Goal: Task Accomplishment & Management: Manage account settings

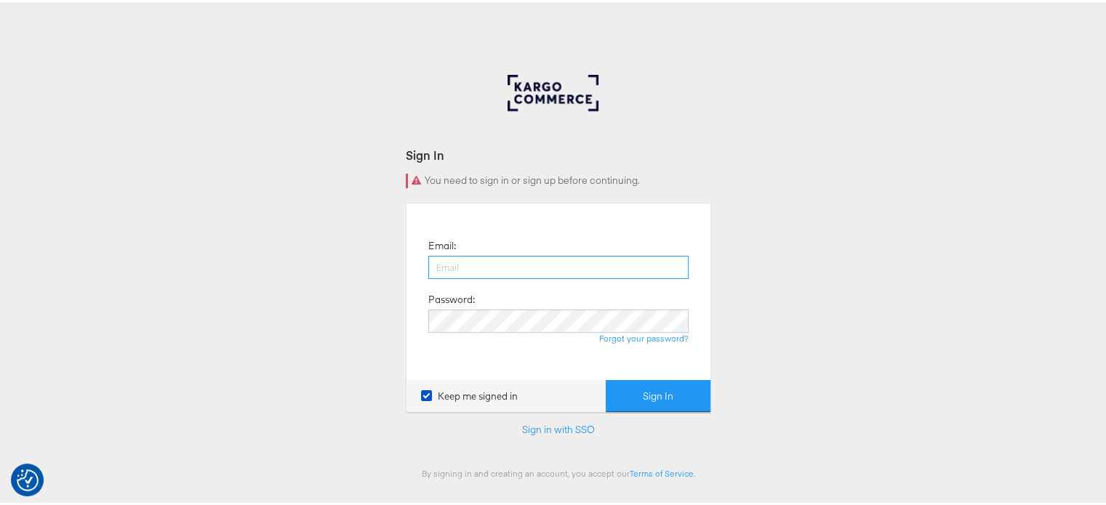
click at [515, 267] on input "email" at bounding box center [558, 265] width 260 height 23
type input "Sudheer.bheemunipalli@kargo.com"
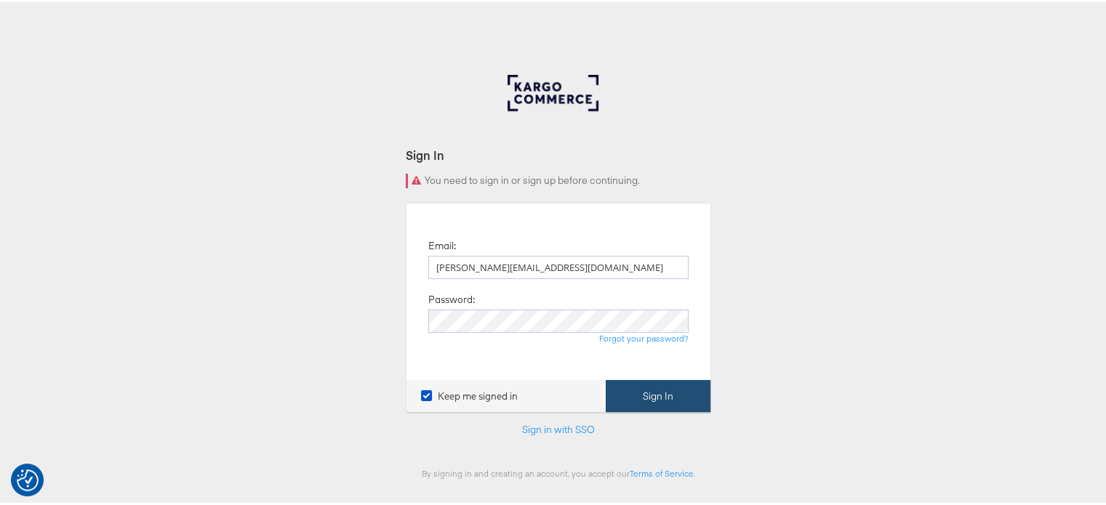
click at [661, 395] on button "Sign In" at bounding box center [657, 394] width 105 height 33
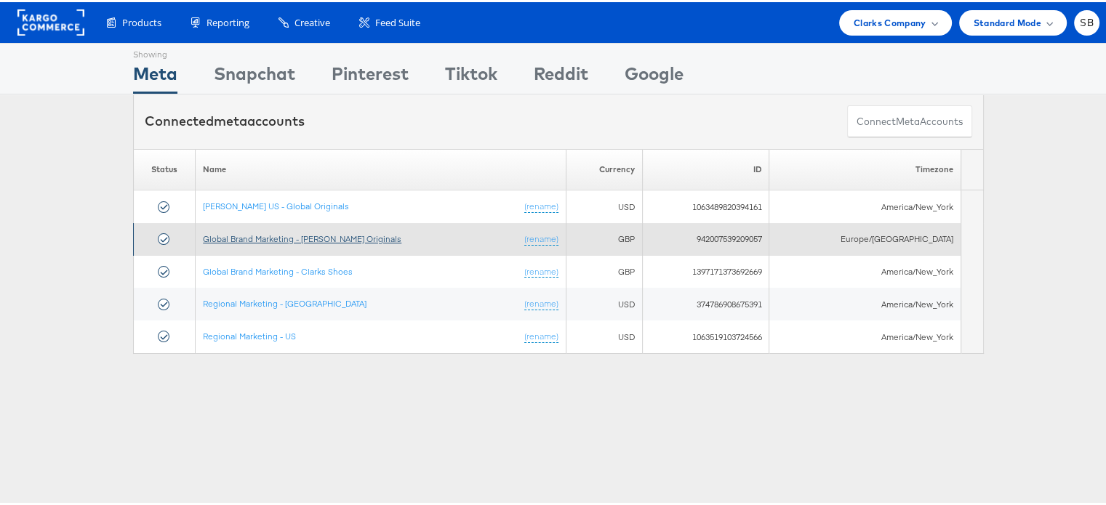
click at [302, 231] on link "Global Brand Marketing - [PERSON_NAME] Originals" at bounding box center [302, 236] width 198 height 11
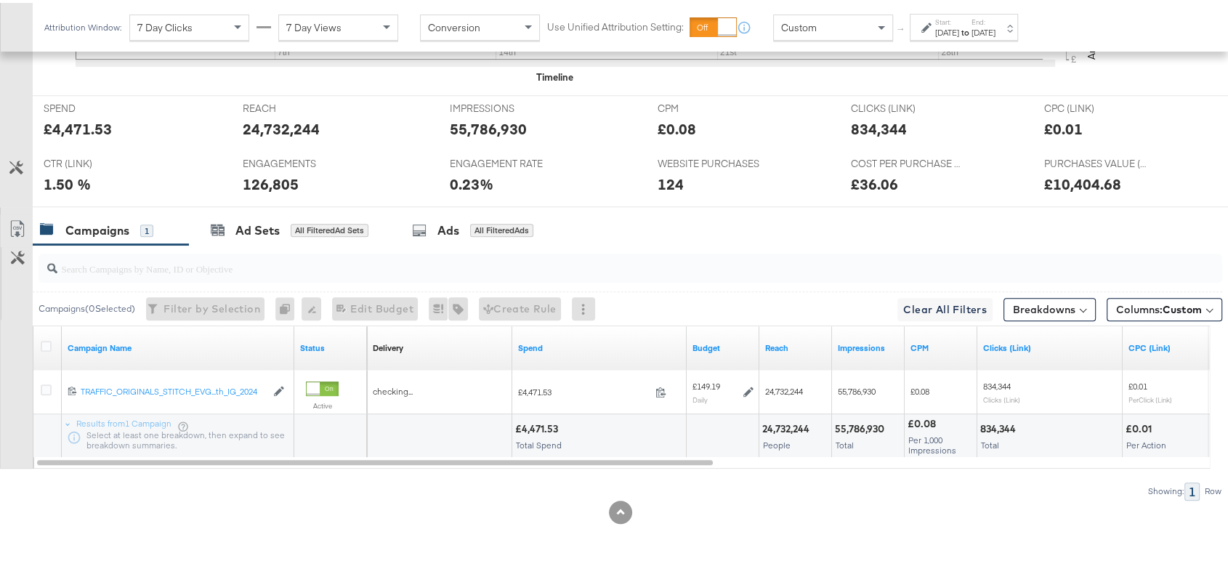
scroll to position [647, 0]
click at [959, 17] on label "Start:" at bounding box center [947, 19] width 24 height 9
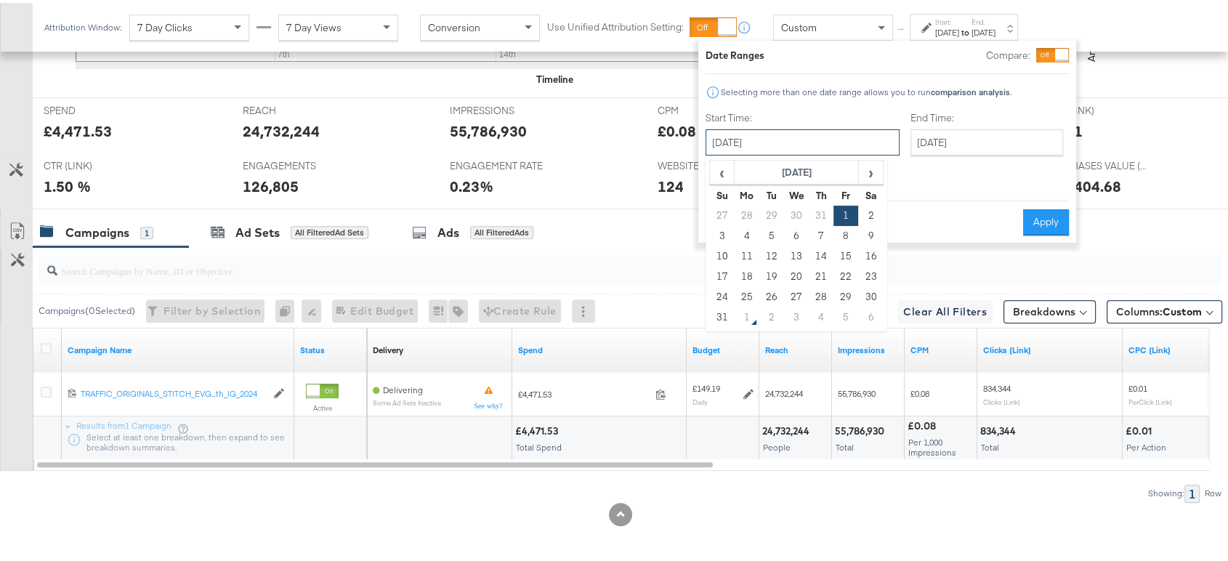
click at [777, 132] on input "August 1st 2025" at bounding box center [803, 139] width 194 height 26
click at [751, 257] on td "11" at bounding box center [747, 253] width 25 height 20
type input "August 11th 2025"
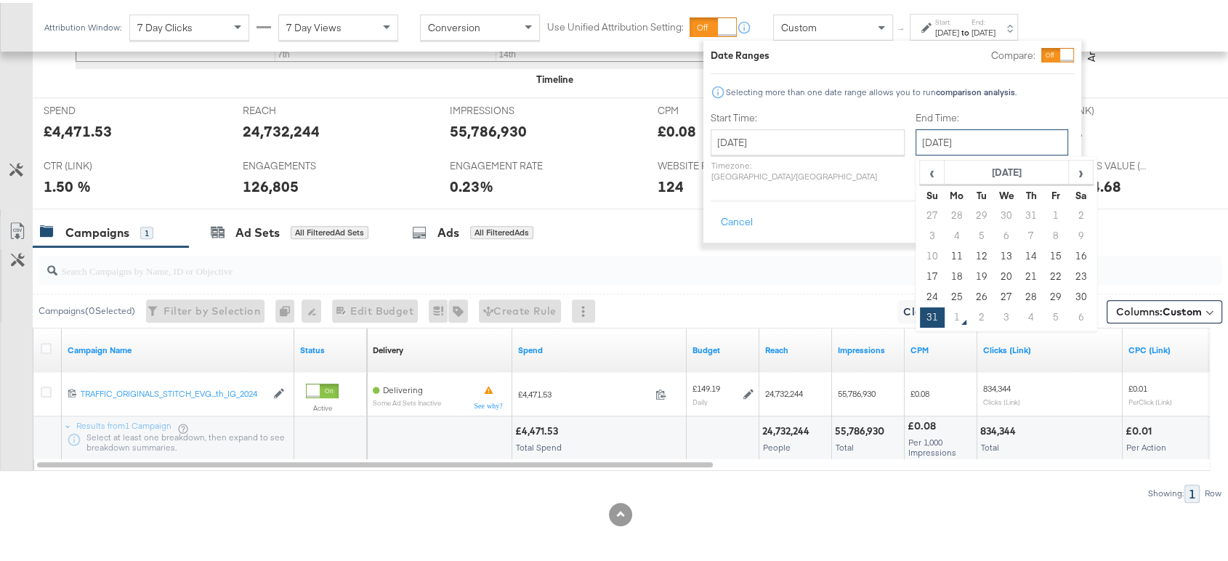
click at [969, 130] on input "August 31st 2025" at bounding box center [992, 139] width 153 height 26
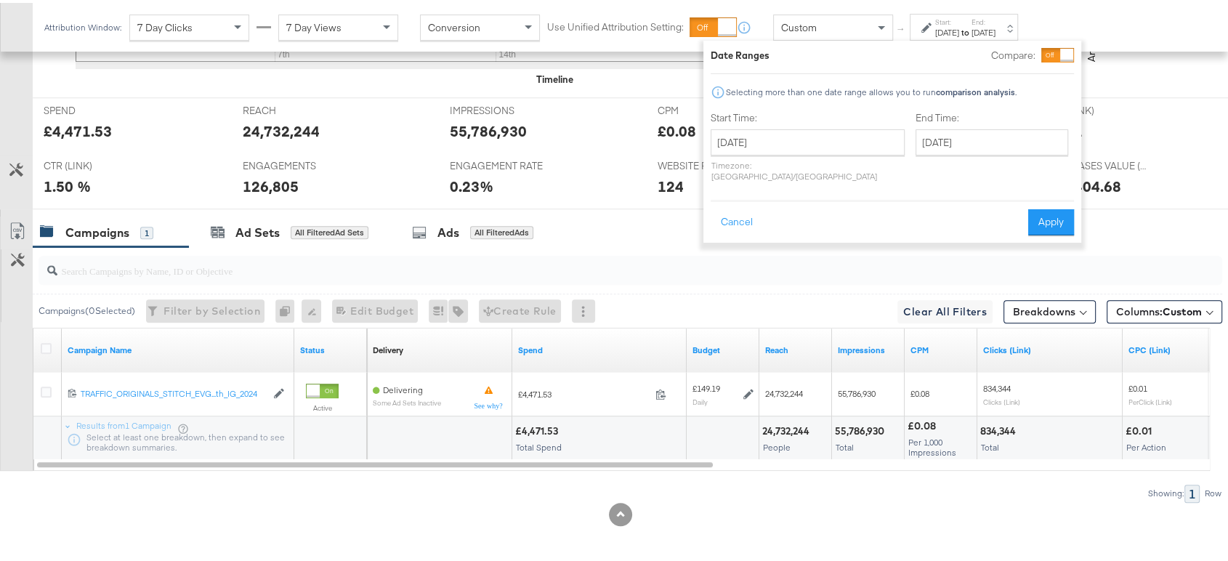
click at [858, 165] on p "Timezone: Asia/Calcutta" at bounding box center [808, 168] width 194 height 22
click at [1057, 206] on button "Apply" at bounding box center [1051, 219] width 46 height 26
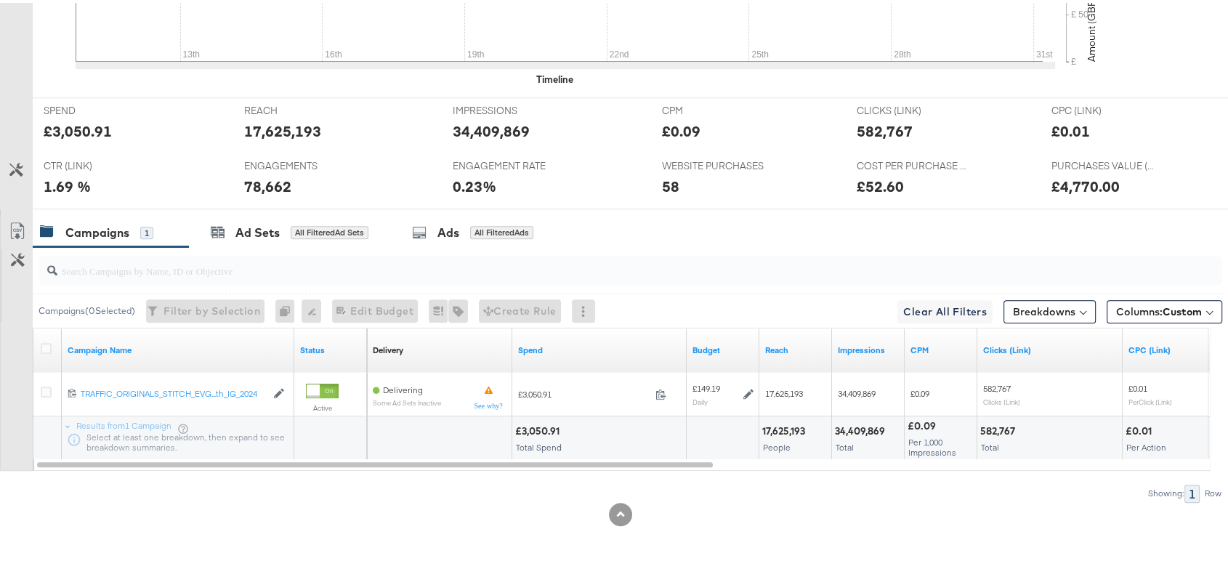
scroll to position [0, 0]
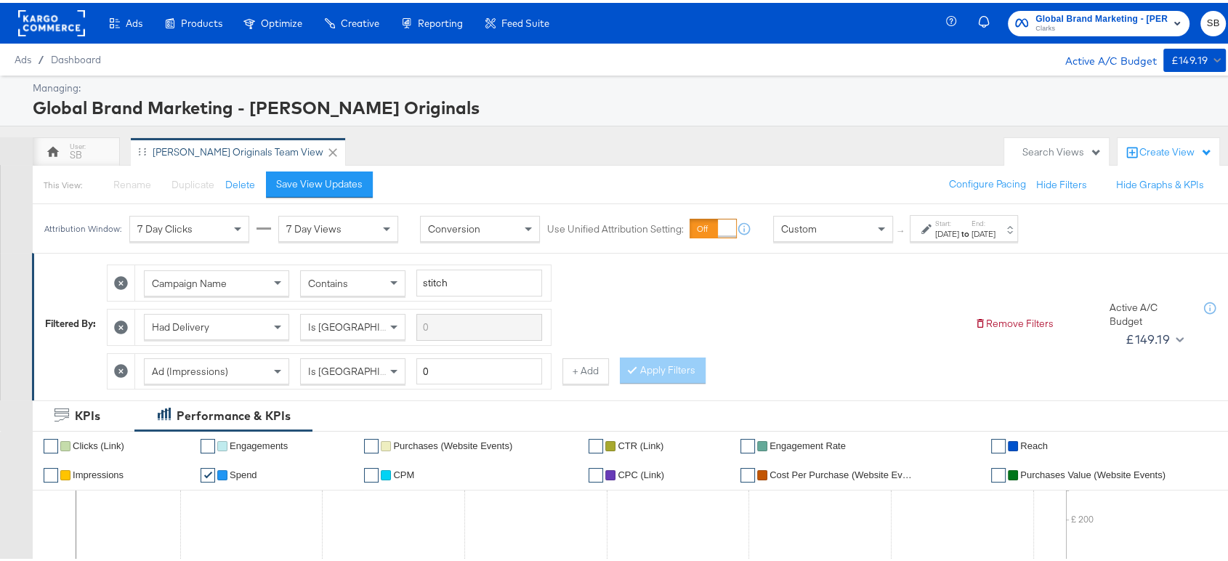
click at [57, 8] on rect at bounding box center [51, 20] width 67 height 26
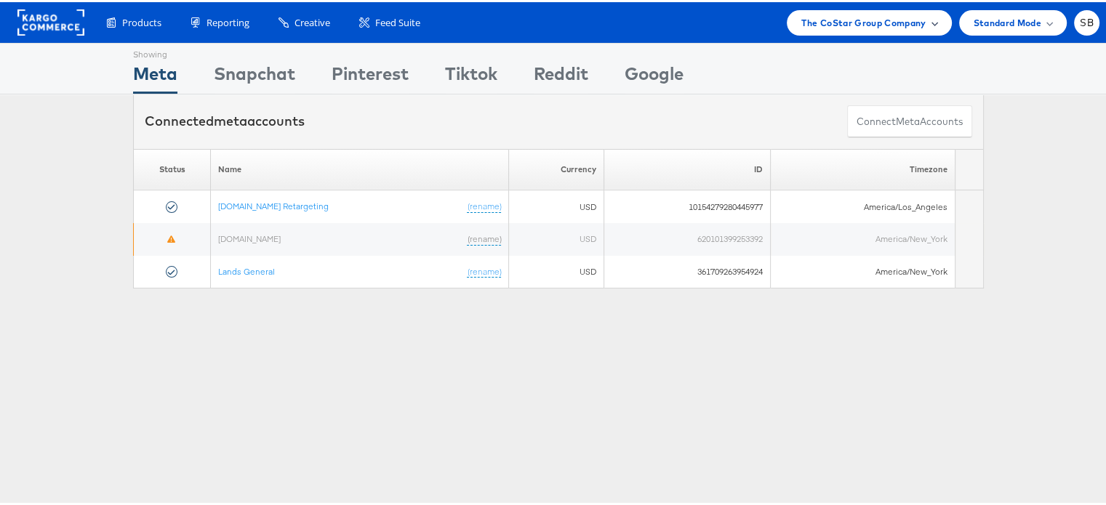
click at [862, 31] on div "The CoStar Group Company" at bounding box center [868, 20] width 164 height 25
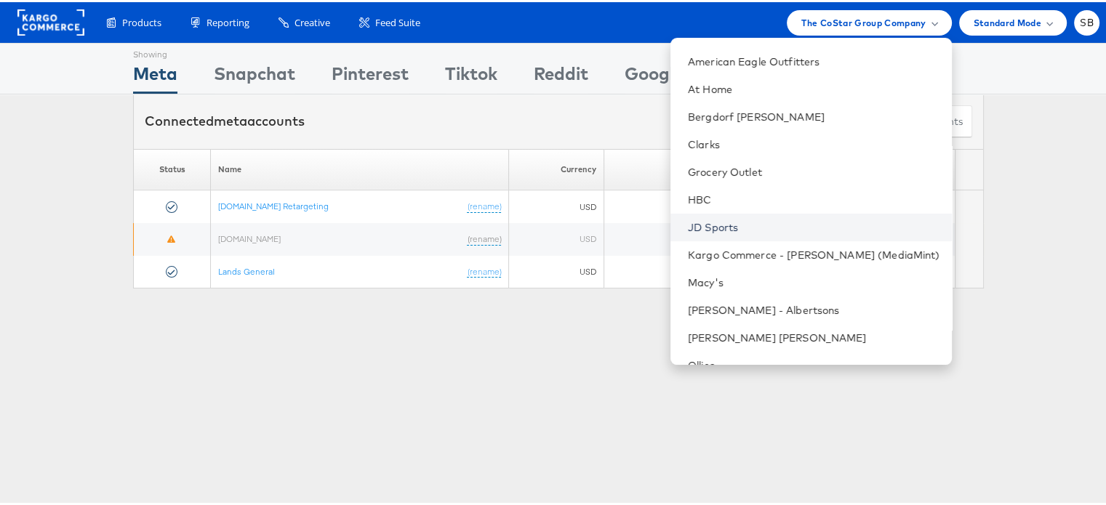
scroll to position [78, 0]
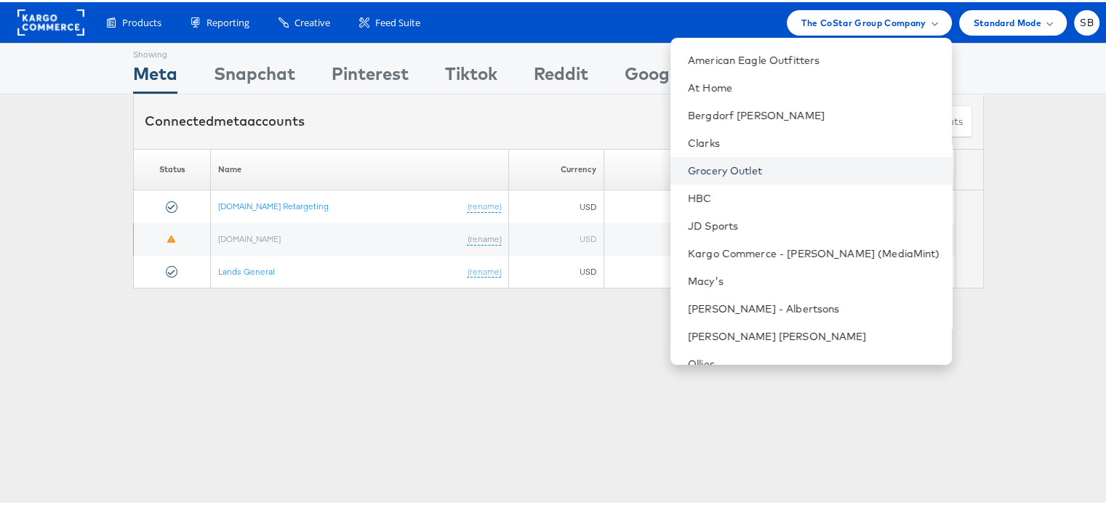
click at [768, 171] on link "Grocery Outlet" at bounding box center [814, 168] width 252 height 15
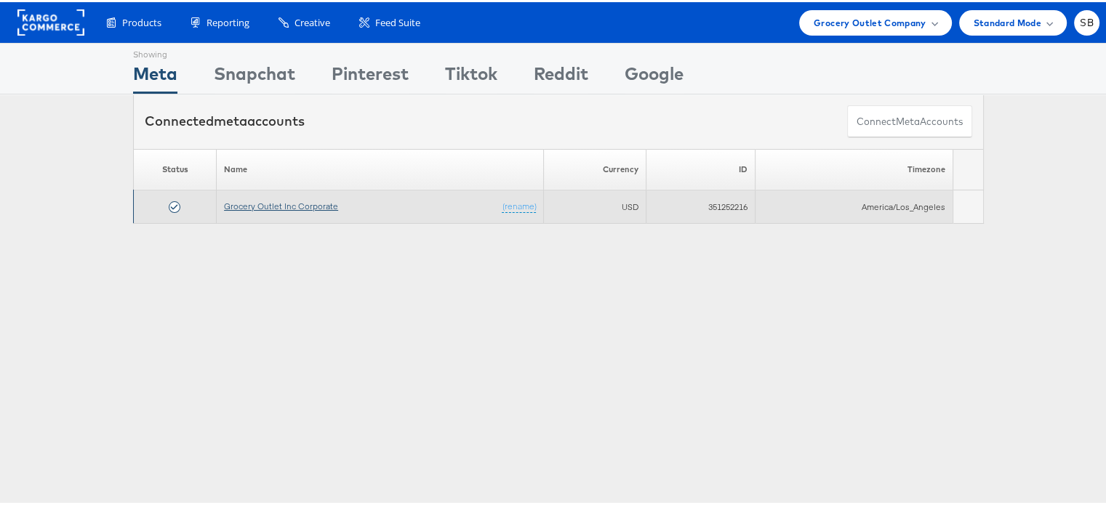
click at [302, 203] on link "Grocery Outlet Inc Corporate" at bounding box center [281, 203] width 114 height 11
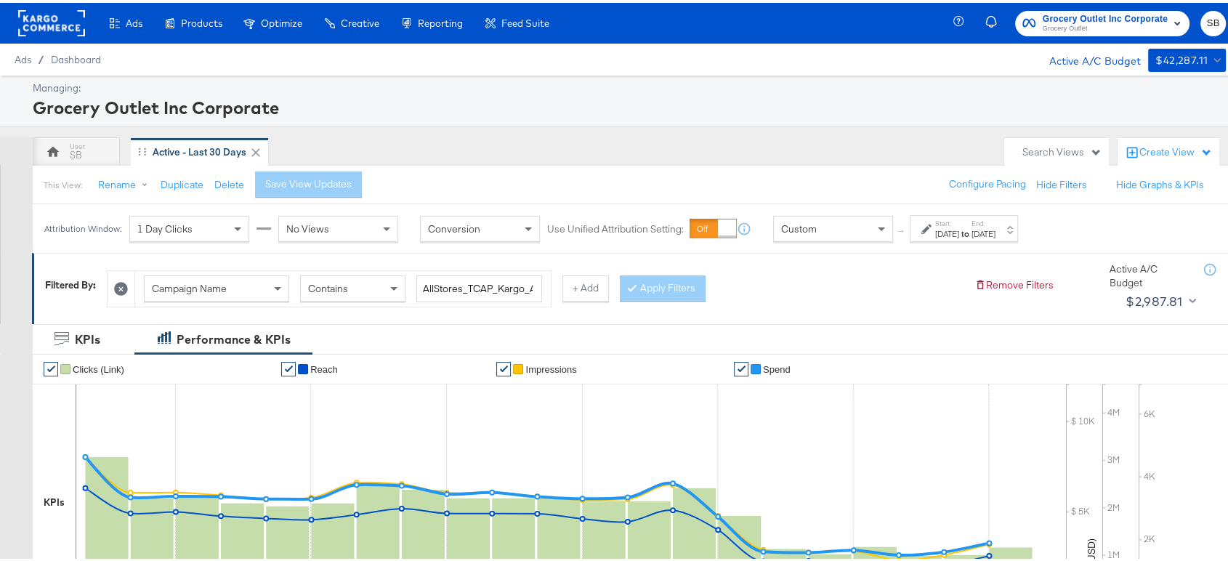
click at [44, 18] on rect at bounding box center [51, 20] width 67 height 26
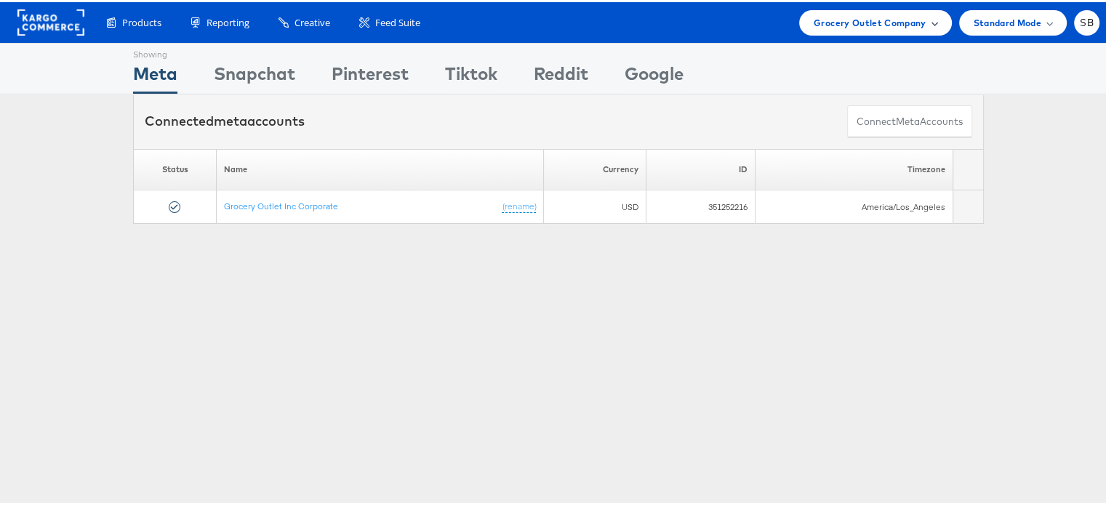
click at [850, 19] on span "Grocery Outlet Company" at bounding box center [869, 20] width 113 height 15
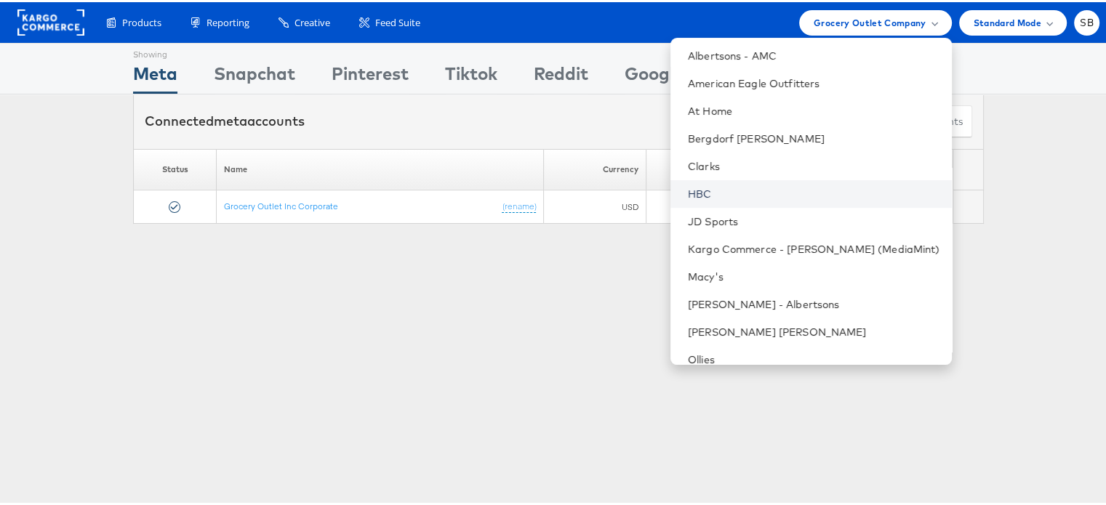
scroll to position [60, 0]
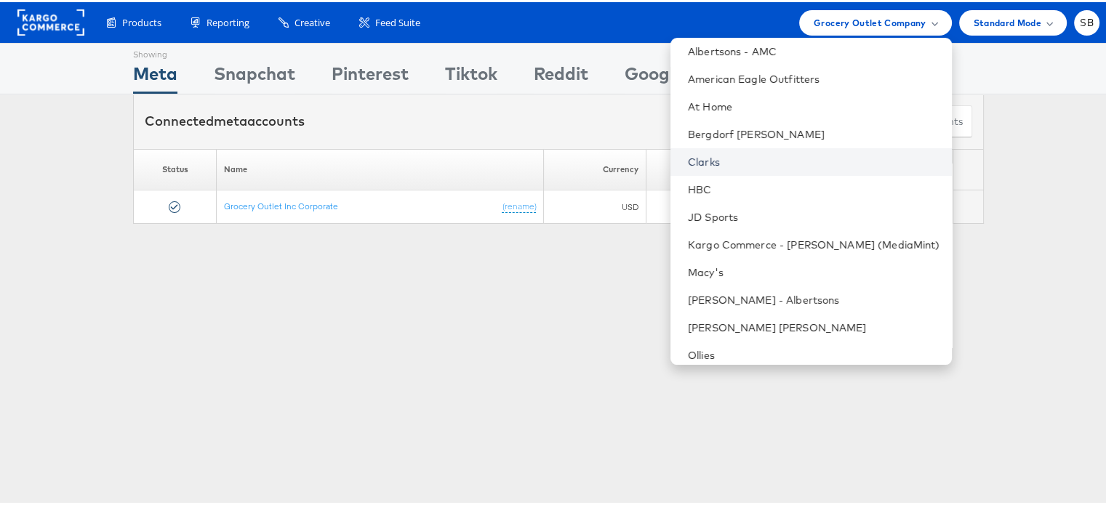
click at [733, 159] on link "Clarks" at bounding box center [814, 160] width 252 height 15
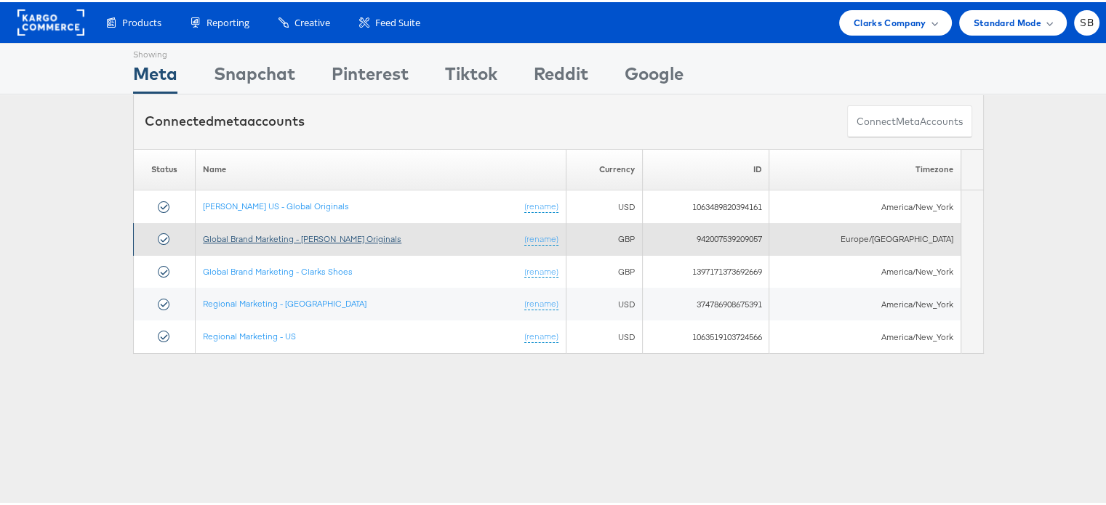
click at [283, 238] on link "Global Brand Marketing - [PERSON_NAME] Originals" at bounding box center [302, 236] width 198 height 11
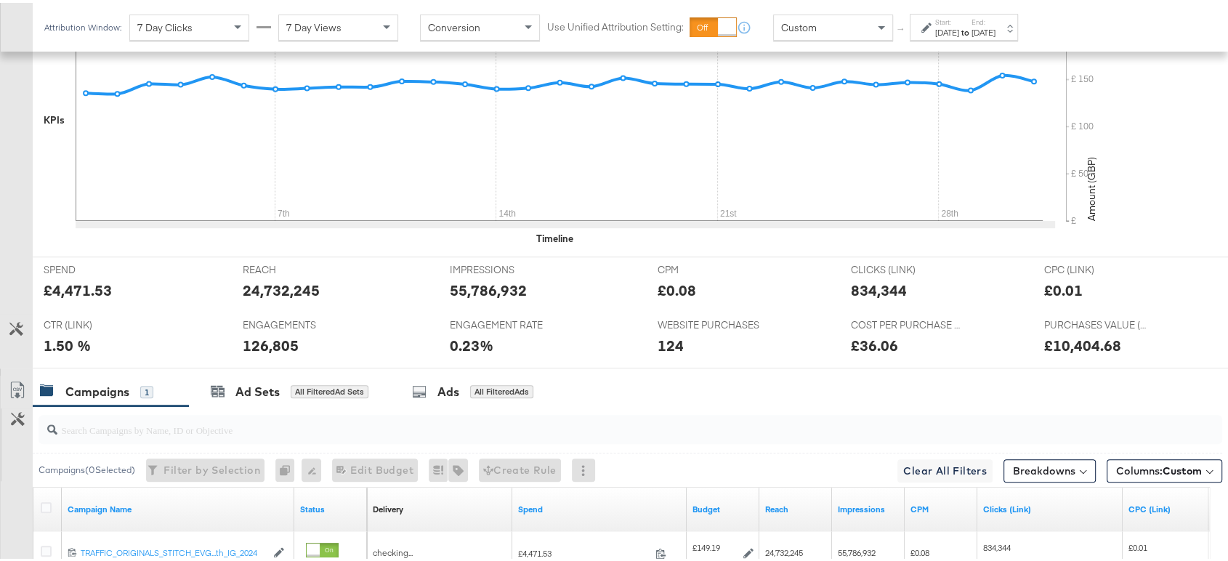
scroll to position [647, 0]
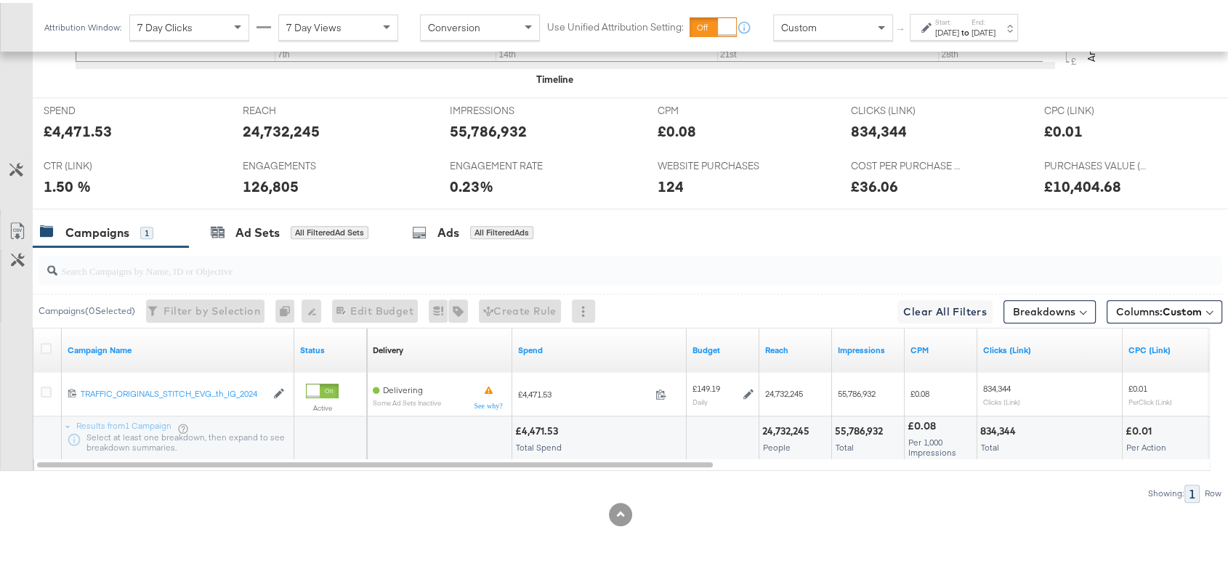
click at [1047, 266] on input "search" at bounding box center [586, 262] width 1058 height 28
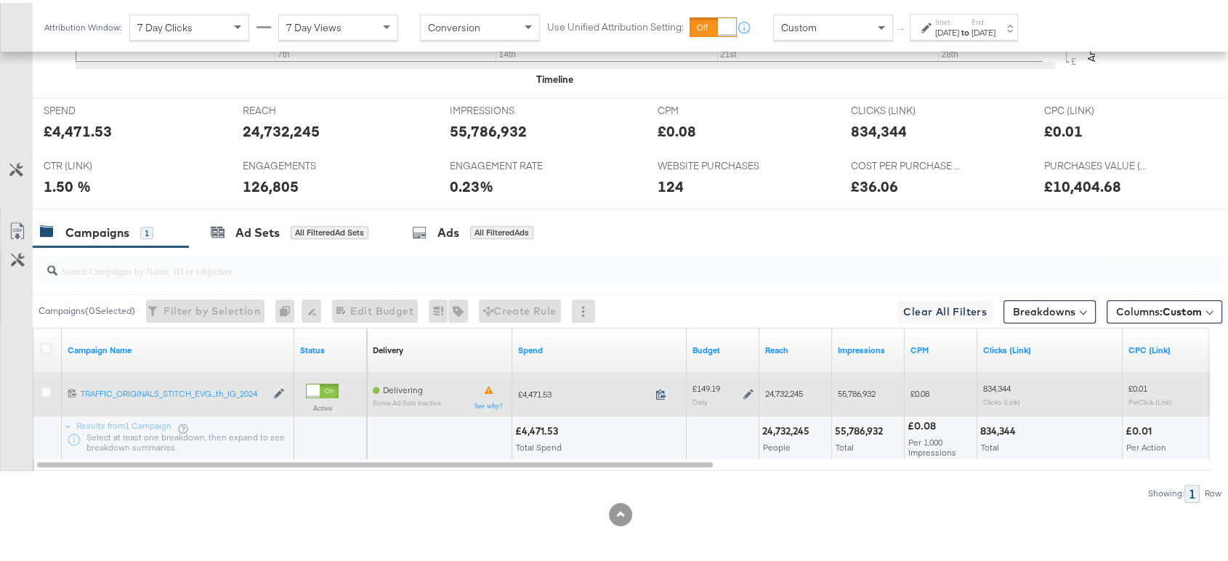
click at [659, 386] on icon at bounding box center [661, 391] width 11 height 11
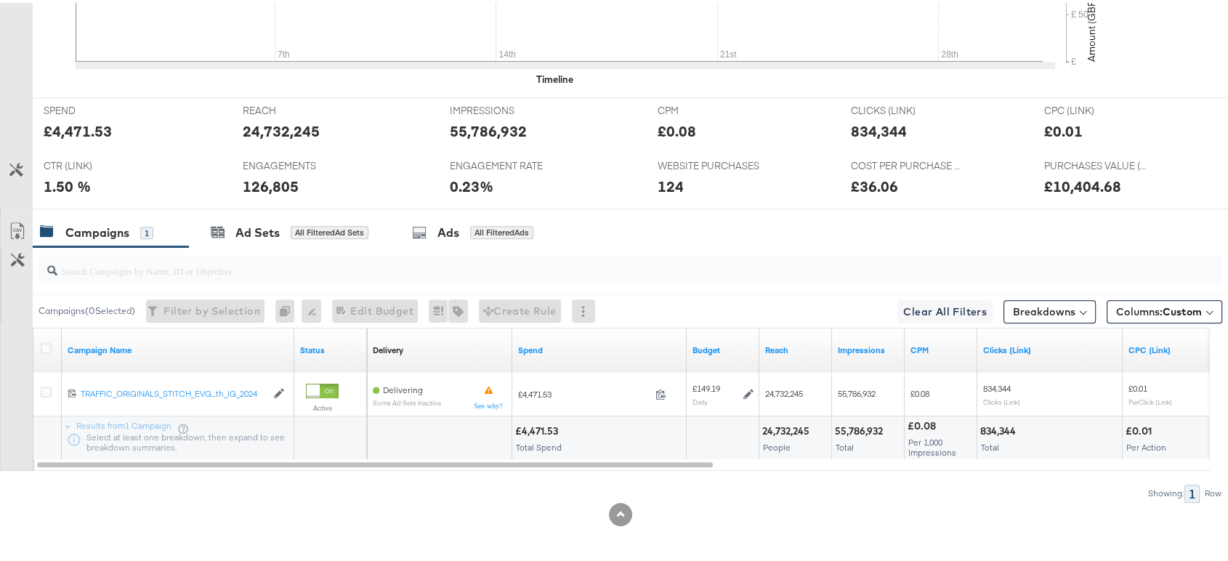
scroll to position [0, 0]
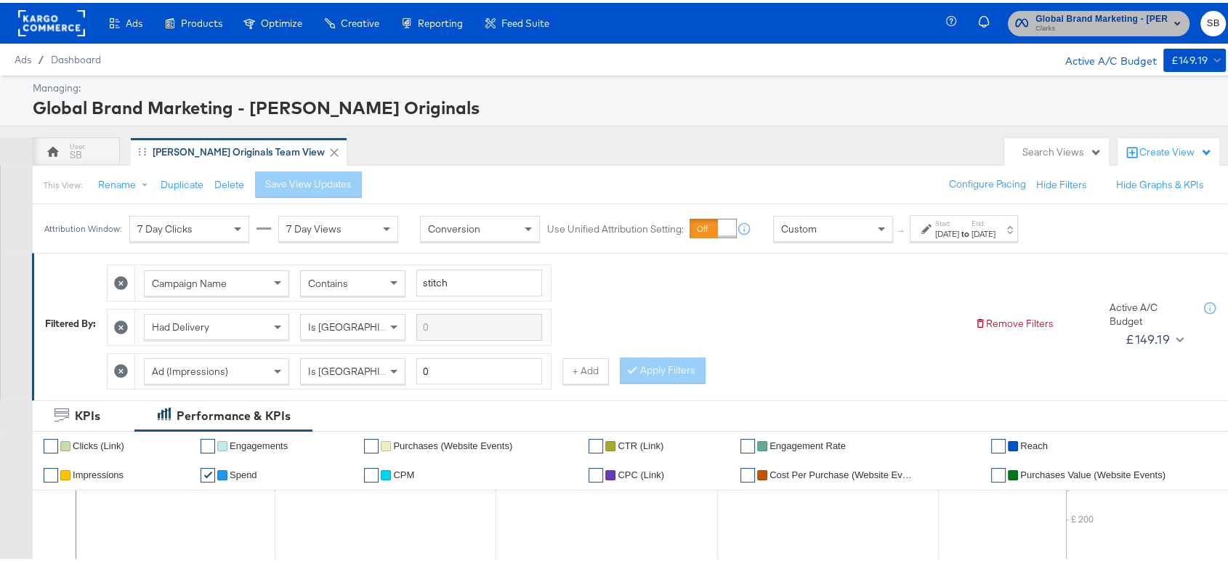
click at [1087, 18] on span "Global Brand Marketing - Clarks Originals" at bounding box center [1102, 16] width 132 height 15
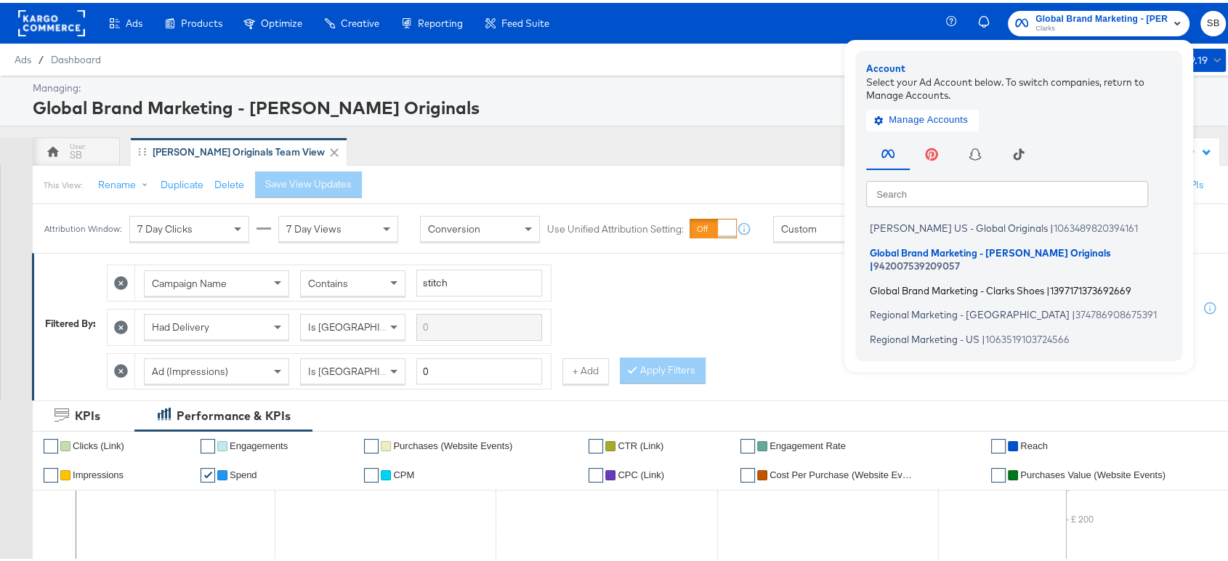
click at [930, 277] on li "Global Brand Marketing - Clarks Shoes | 1397171373692669" at bounding box center [1022, 287] width 313 height 21
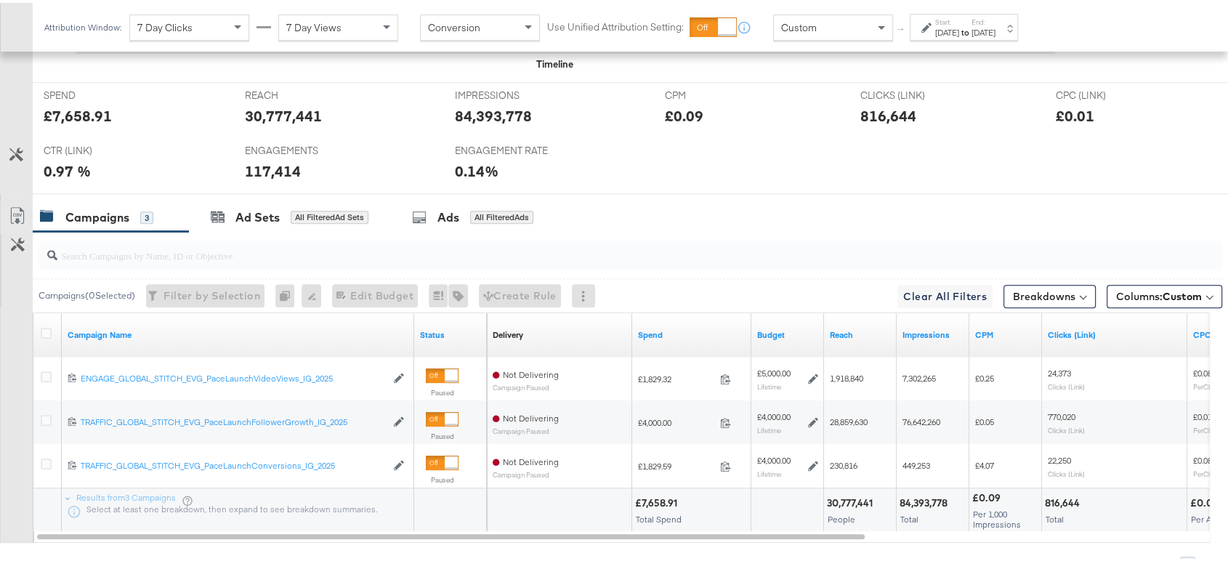
scroll to position [734, 0]
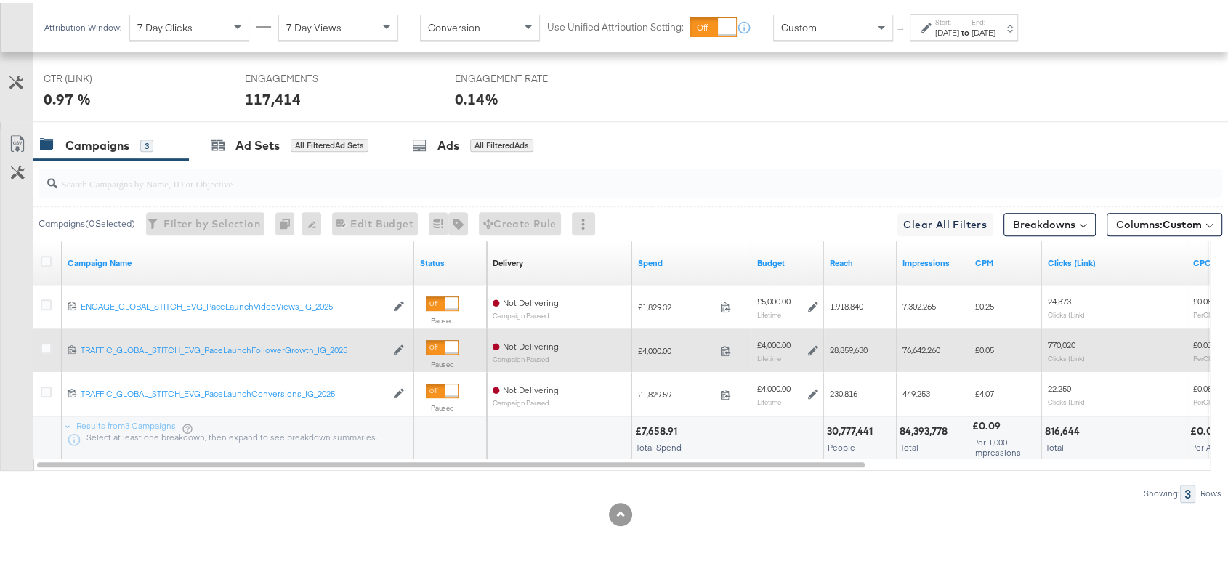
click at [659, 342] on span "£4,000.00" at bounding box center [676, 347] width 76 height 11
copy span "4,000.00"
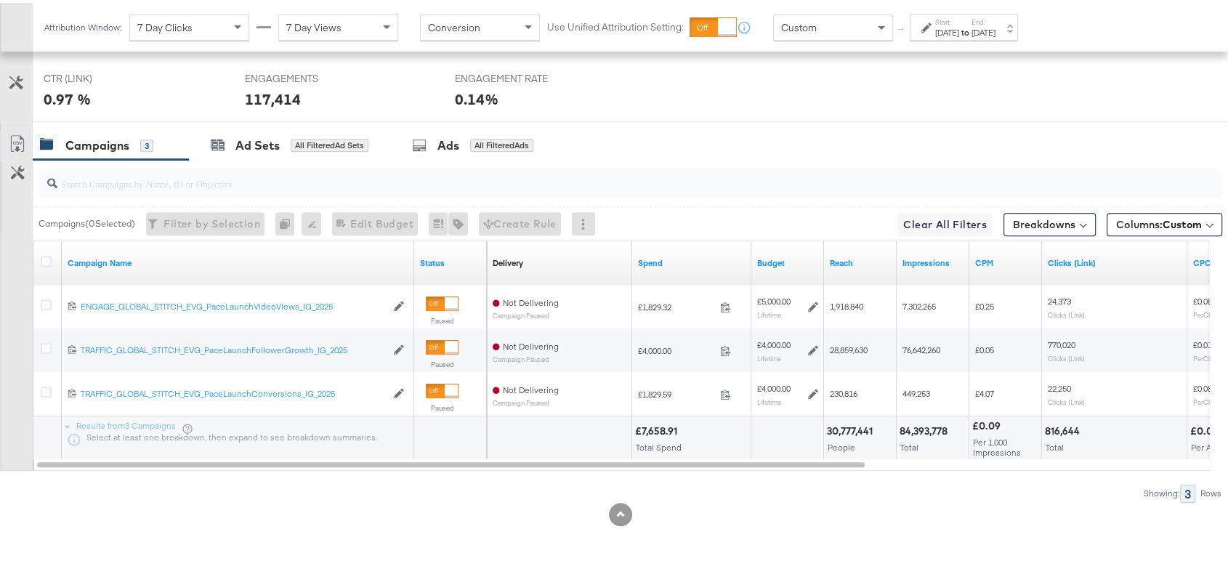
click at [436, 500] on div at bounding box center [620, 511] width 1241 height 23
